Goal: Task Accomplishment & Management: Manage account settings

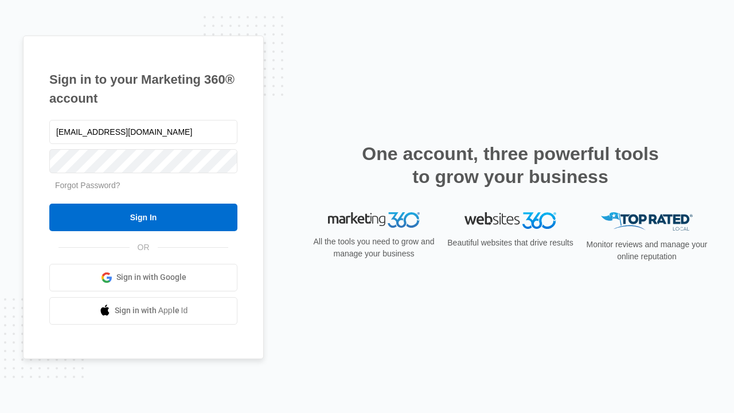
type input "[EMAIL_ADDRESS][DOMAIN_NAME]"
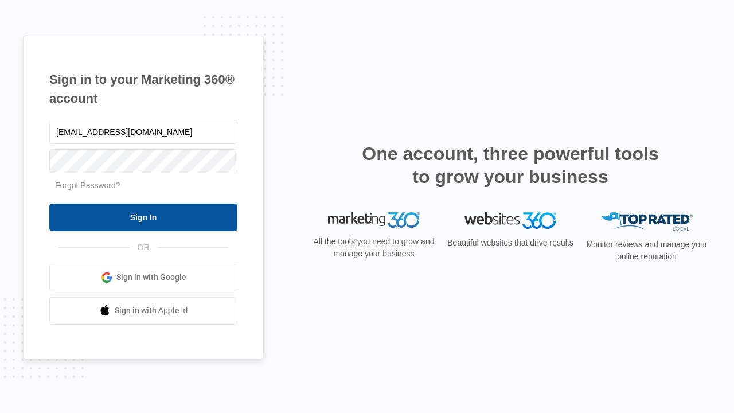
click at [143, 217] on input "Sign In" at bounding box center [143, 218] width 188 height 28
